Goal: Information Seeking & Learning: Learn about a topic

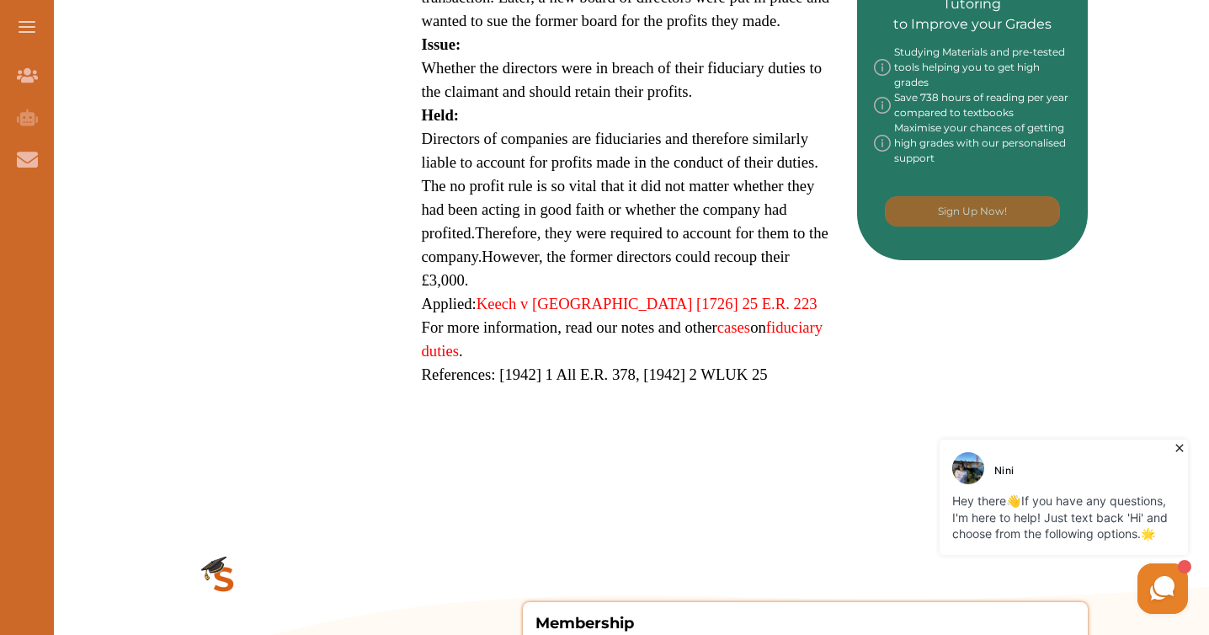
scroll to position [931, 0]
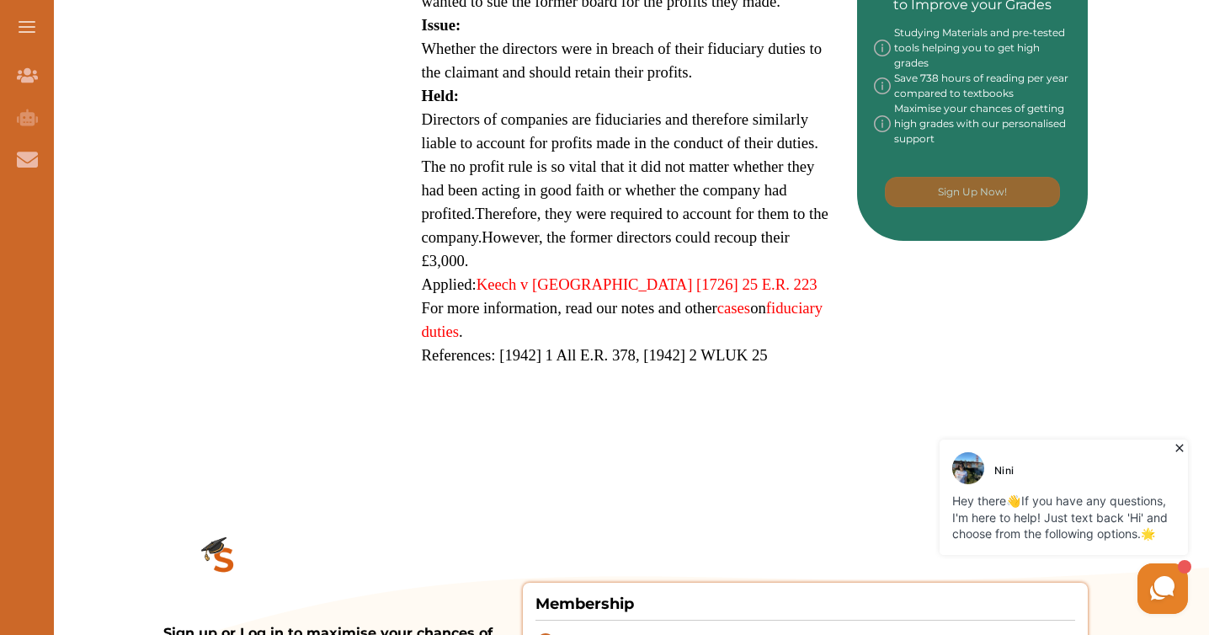
click at [660, 81] on span "Whether the directors were in breach of their fiduciary duties to the claimant …" at bounding box center [622, 60] width 401 height 41
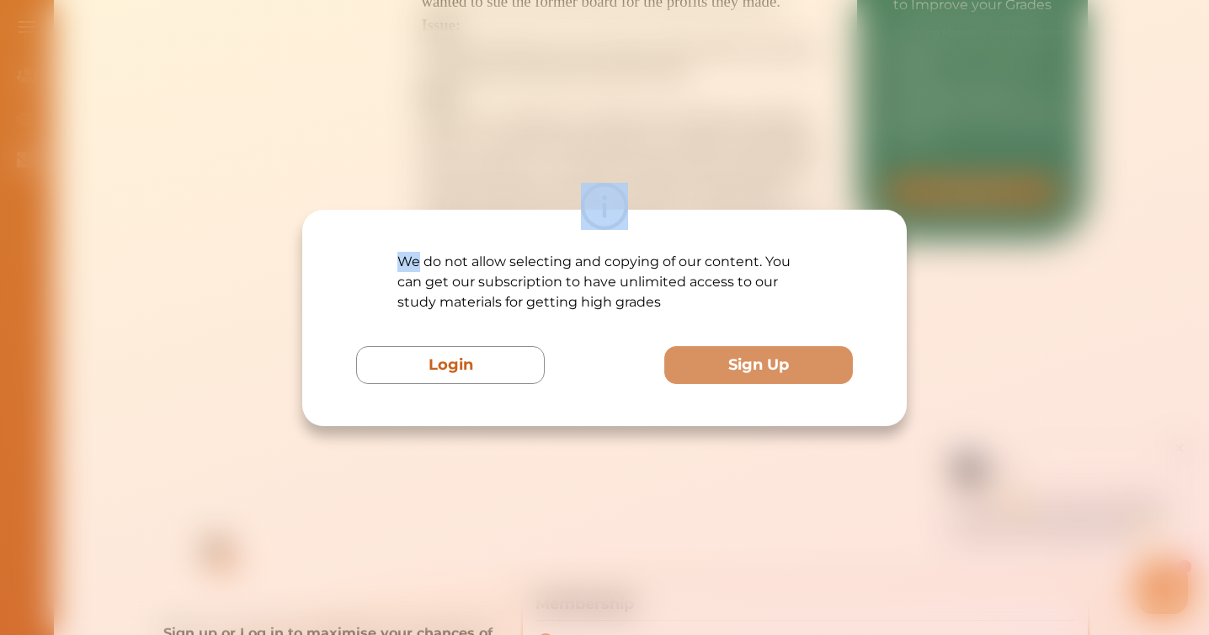
click at [660, 138] on div "We do not allow selecting and copying of our content. You can get our subscript…" at bounding box center [604, 317] width 1209 height 635
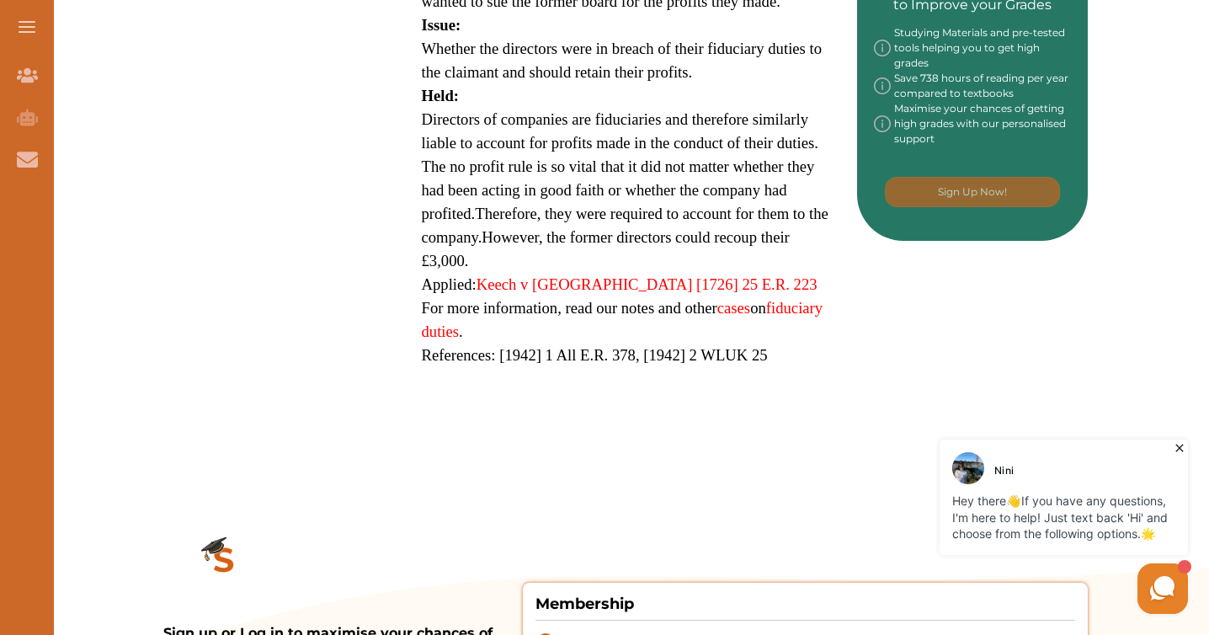
click at [660, 138] on div "We do not allow selecting and copying of our content. You can get our subscript…" at bounding box center [604, 317] width 1209 height 635
click at [612, 108] on p "Held:" at bounding box center [626, 96] width 408 height 24
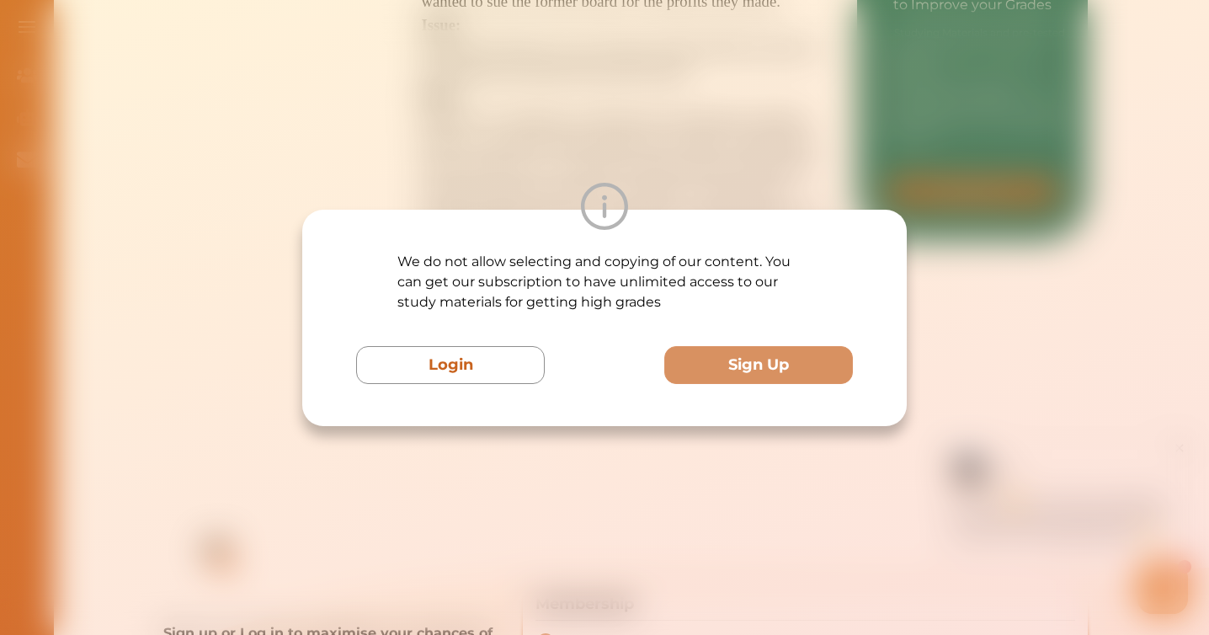
click at [625, 153] on div "We do not allow selecting and copying of our content. You can get our subscript…" at bounding box center [604, 317] width 1209 height 635
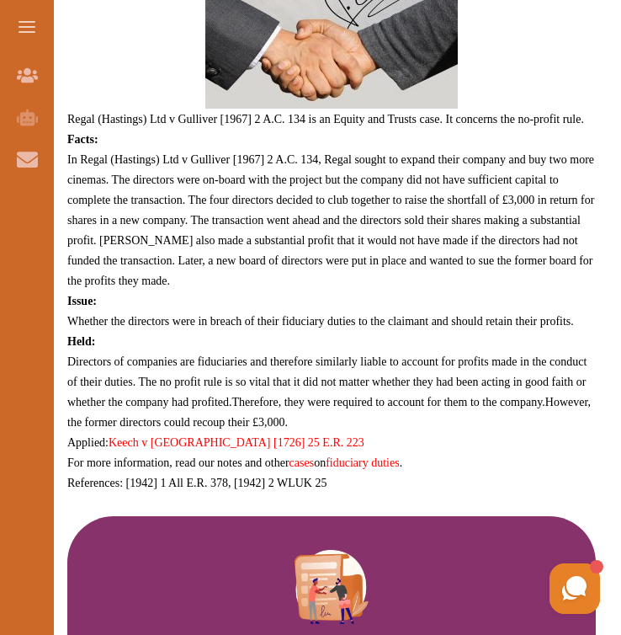
scroll to position [775, 0]
